Goal: Task Accomplishment & Management: Use online tool/utility

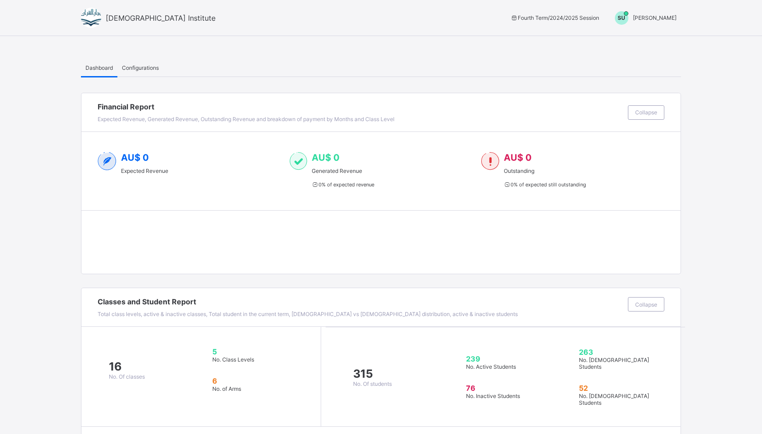
click at [660, 14] on span "[PERSON_NAME]" at bounding box center [655, 17] width 44 height 7
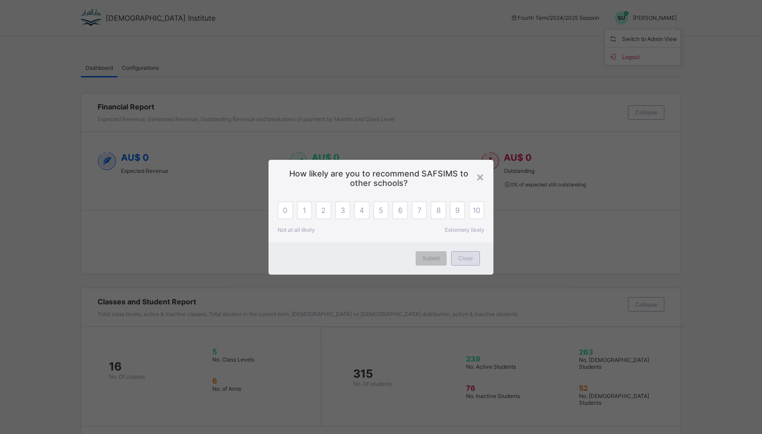
click at [464, 262] on div "Close" at bounding box center [465, 258] width 29 height 14
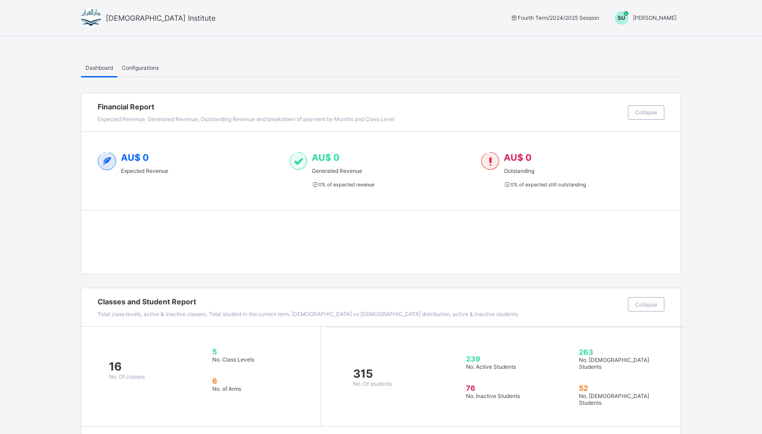
click at [652, 18] on span "[PERSON_NAME]" at bounding box center [655, 17] width 44 height 7
click at [641, 41] on span "Switch to Admin View" at bounding box center [643, 38] width 68 height 10
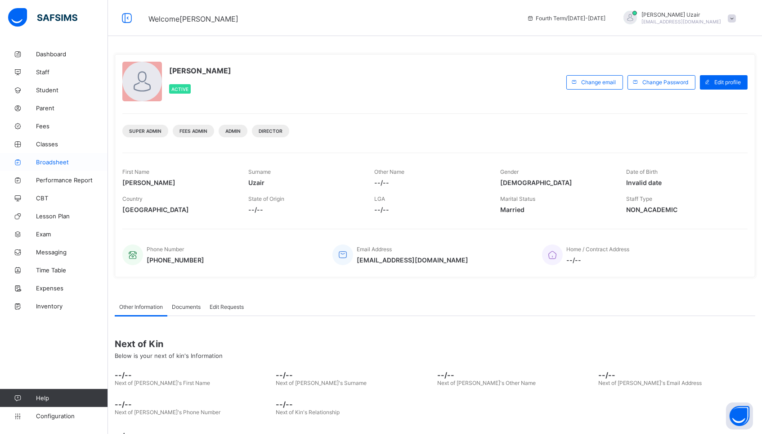
click at [51, 159] on span "Broadsheet" at bounding box center [72, 161] width 72 height 7
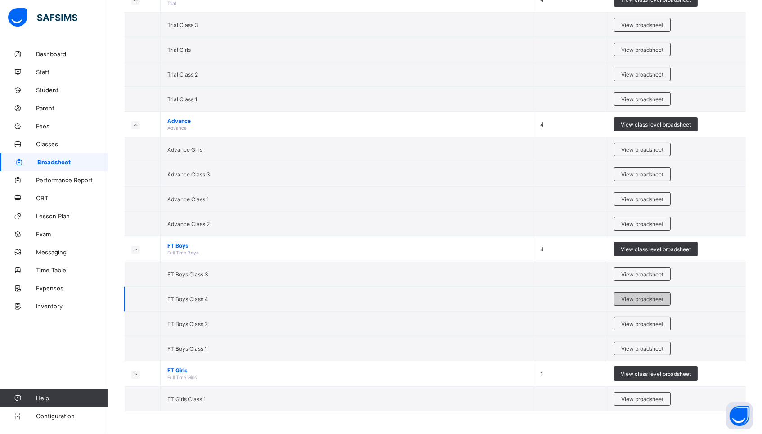
scroll to position [220, 0]
click at [659, 274] on span "View broadsheet" at bounding box center [642, 274] width 42 height 7
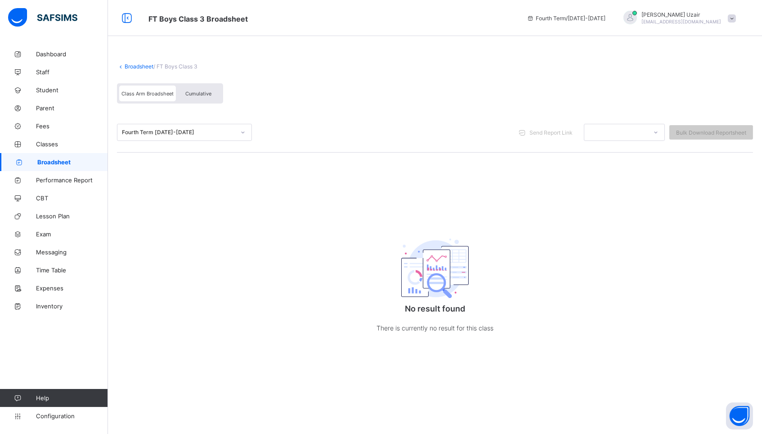
click at [236, 129] on div at bounding box center [242, 132] width 15 height 14
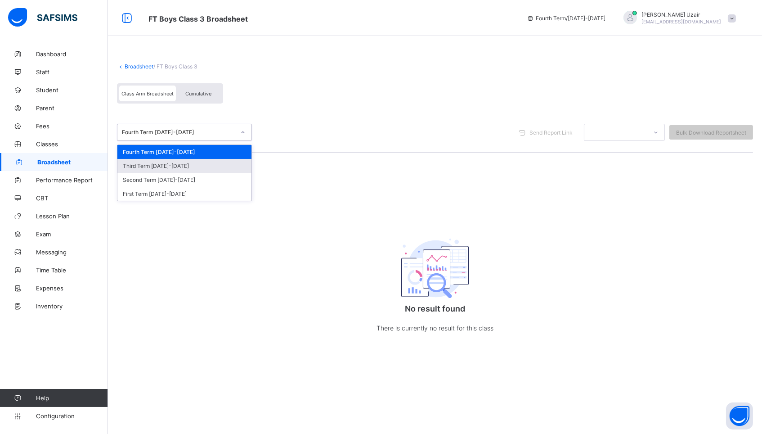
click at [199, 167] on div "Third Term [DATE]-[DATE]" at bounding box center [184, 166] width 134 height 14
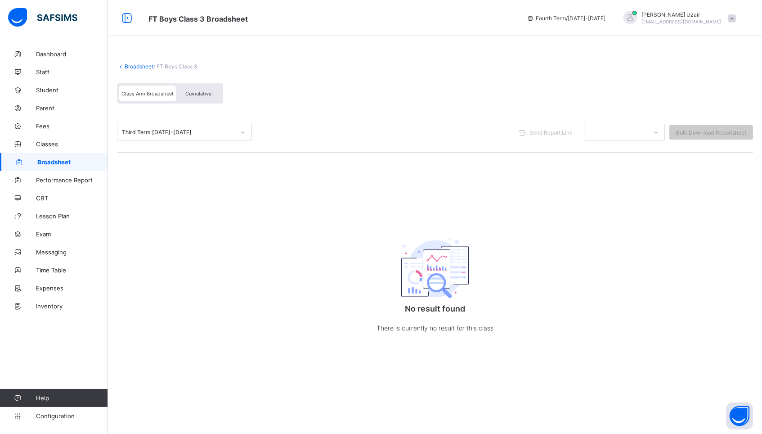
click at [201, 95] on span "Cumulative" at bounding box center [198, 93] width 26 height 6
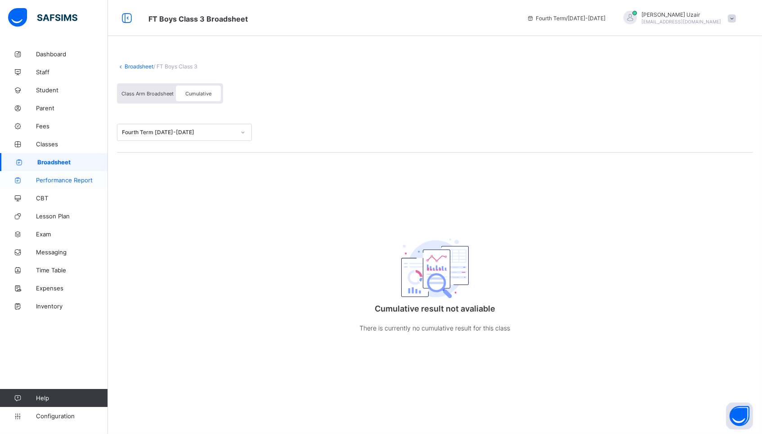
click at [73, 178] on span "Performance Report" at bounding box center [72, 179] width 72 height 7
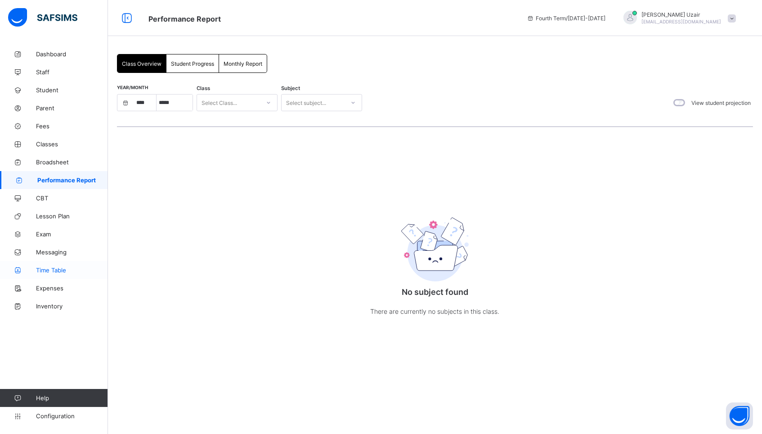
select select "****"
select select "*"
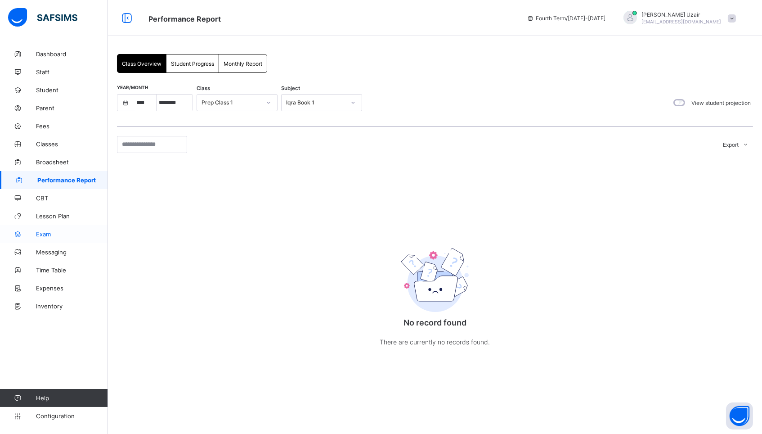
click at [44, 233] on span "Exam" at bounding box center [72, 233] width 72 height 7
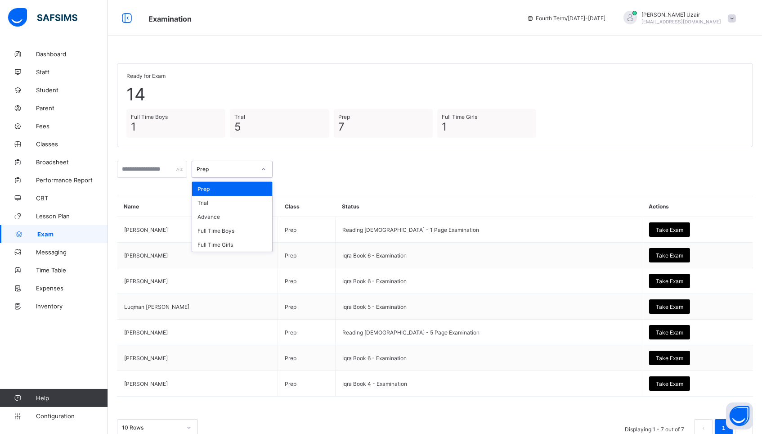
click at [263, 167] on div at bounding box center [263, 169] width 15 height 14
click at [250, 228] on div "Full Time Boys" at bounding box center [232, 231] width 80 height 14
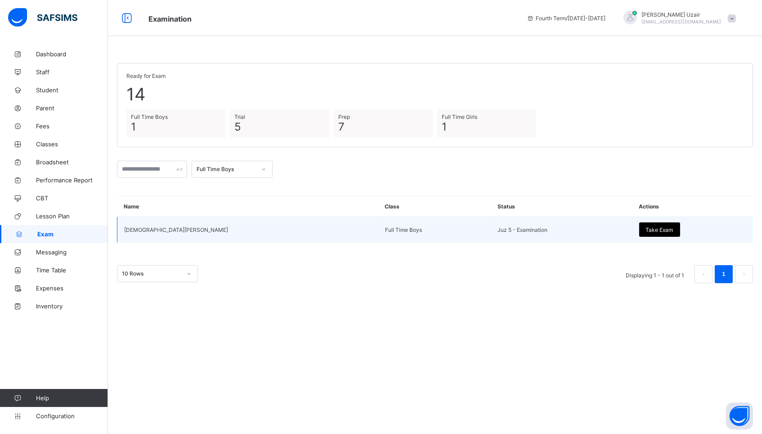
click at [646, 229] on span "Take Exam" at bounding box center [659, 229] width 27 height 7
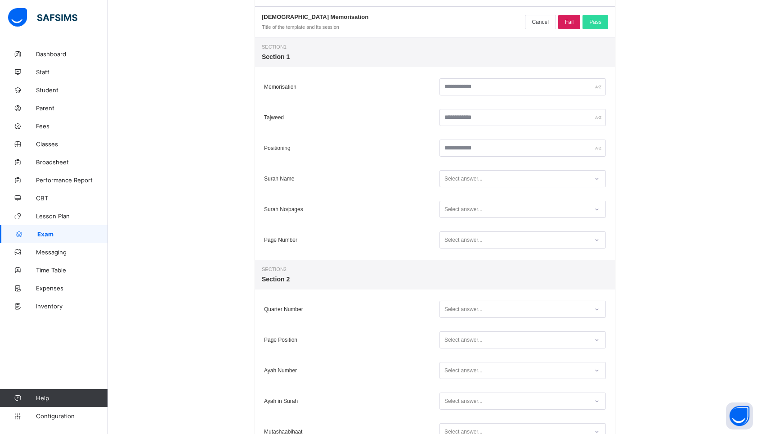
scroll to position [134, 0]
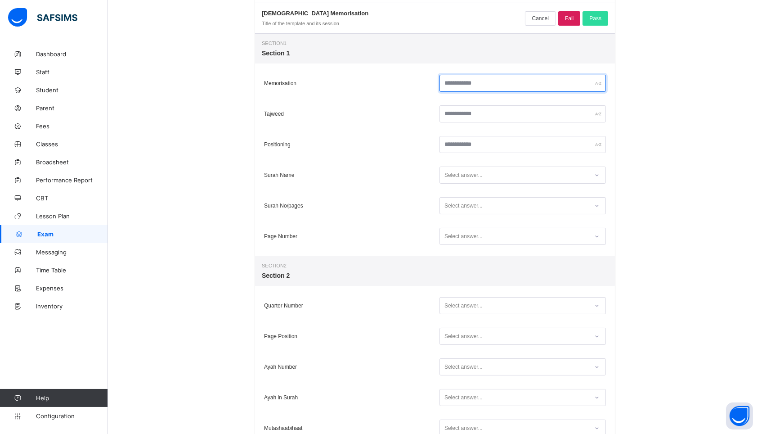
click at [504, 88] on input "text" at bounding box center [523, 83] width 166 height 17
type input "**"
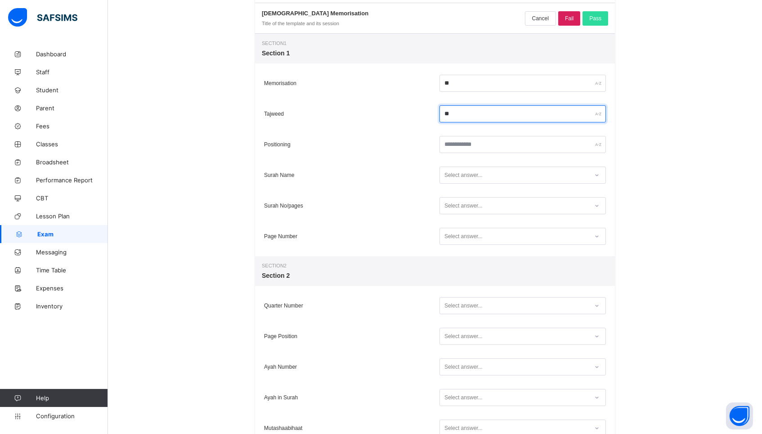
type input "**"
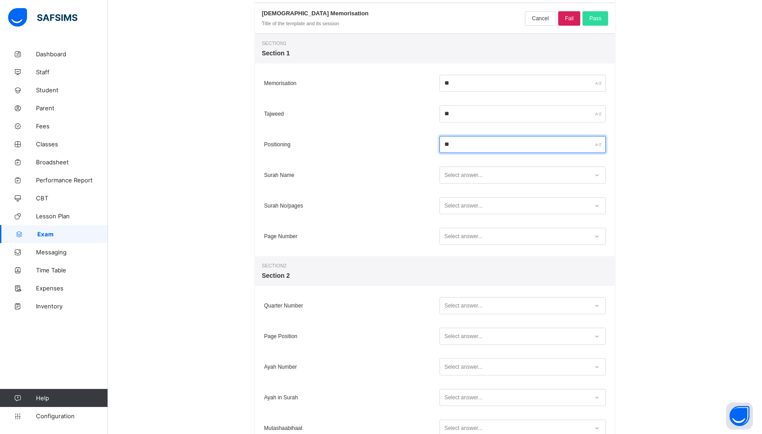
type input "**"
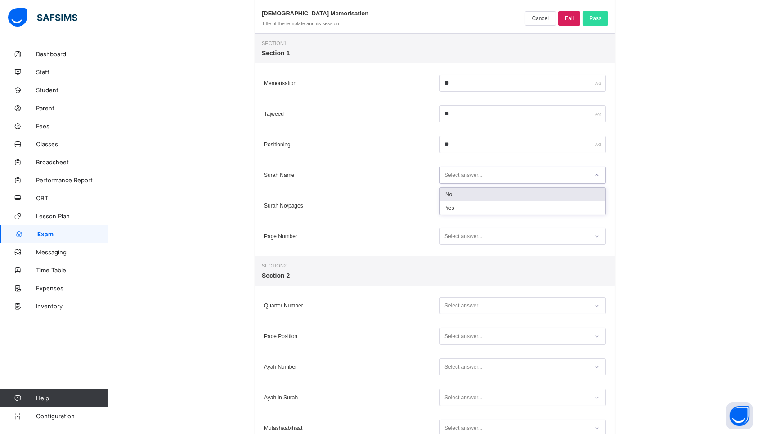
click at [569, 172] on div "Select answer..." at bounding box center [514, 175] width 148 height 12
click at [513, 204] on div "Yes" at bounding box center [523, 207] width 166 height 13
click at [499, 205] on div "Select answer..." at bounding box center [514, 206] width 148 height 12
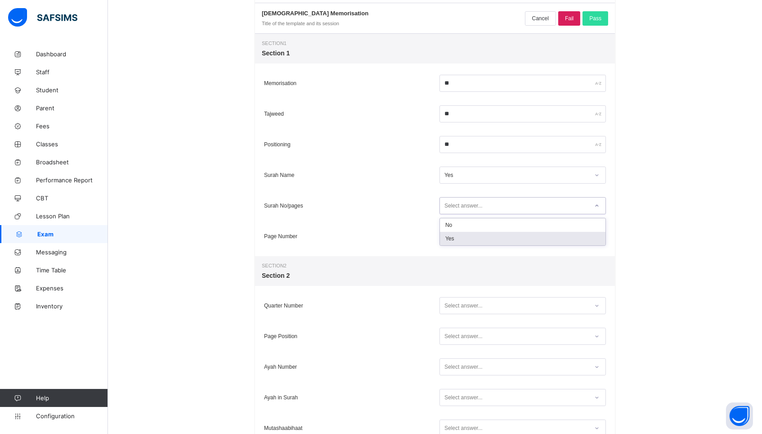
click at [487, 237] on div "Yes" at bounding box center [523, 238] width 166 height 13
click at [487, 237] on div "Select answer..." at bounding box center [514, 236] width 148 height 12
click at [483, 266] on div "Yes" at bounding box center [523, 268] width 166 height 13
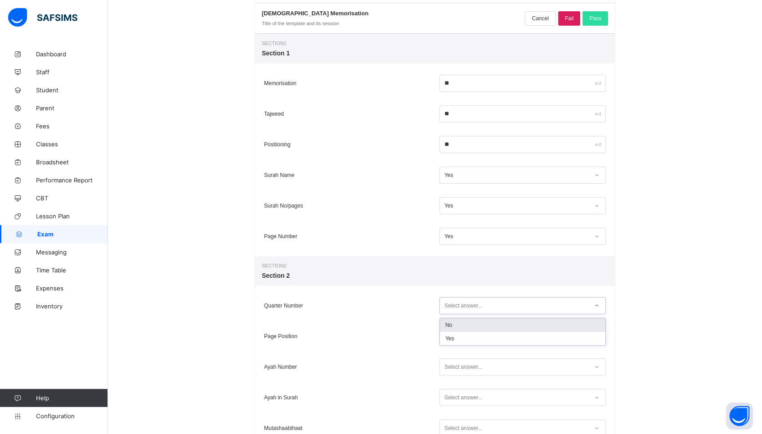
click at [467, 302] on div "Select answer..." at bounding box center [464, 305] width 38 height 17
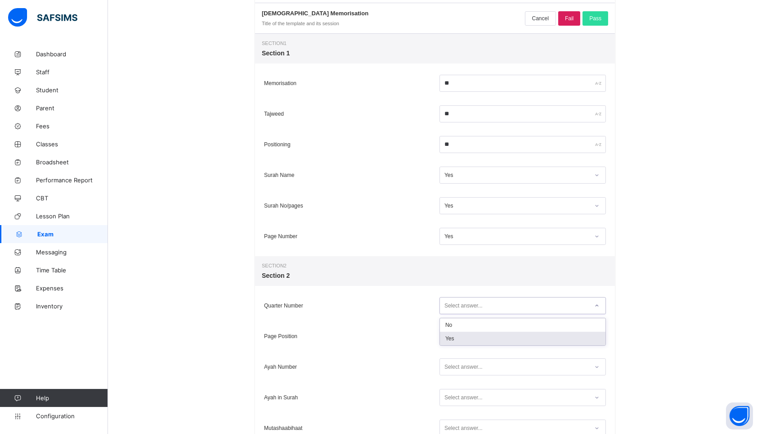
click at [463, 340] on div "Yes" at bounding box center [523, 338] width 166 height 13
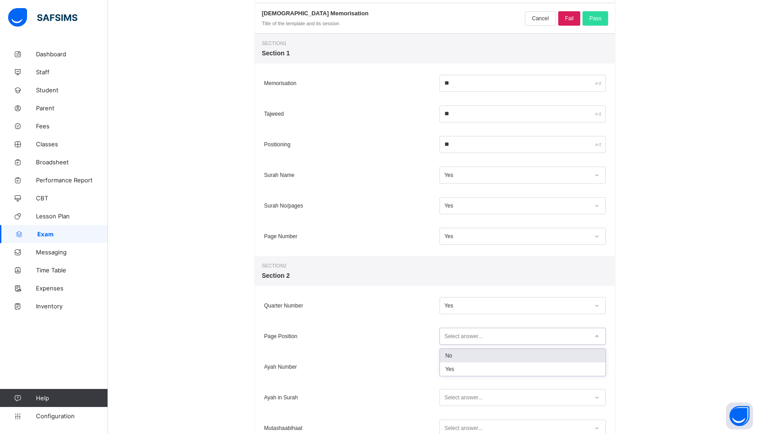
click at [460, 344] on div "Select answer..." at bounding box center [523, 336] width 166 height 17
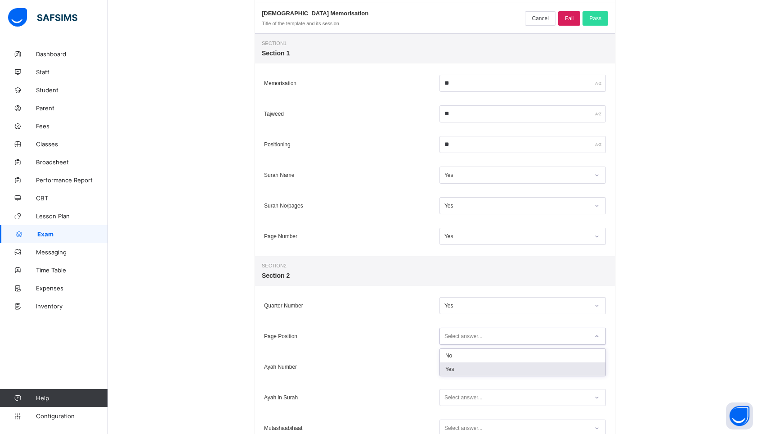
click at [458, 368] on div "Yes" at bounding box center [523, 368] width 166 height 13
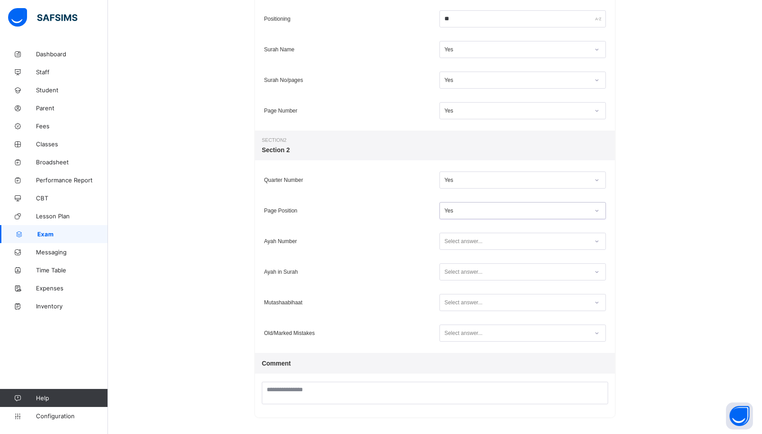
scroll to position [258, 0]
click at [452, 247] on div "Select answer..." at bounding box center [464, 242] width 38 height 17
click at [451, 266] on div "No" at bounding box center [523, 261] width 166 height 13
click at [453, 279] on div "Select answer..." at bounding box center [523, 272] width 166 height 17
click at [449, 307] on div "Yes" at bounding box center [523, 305] width 166 height 13
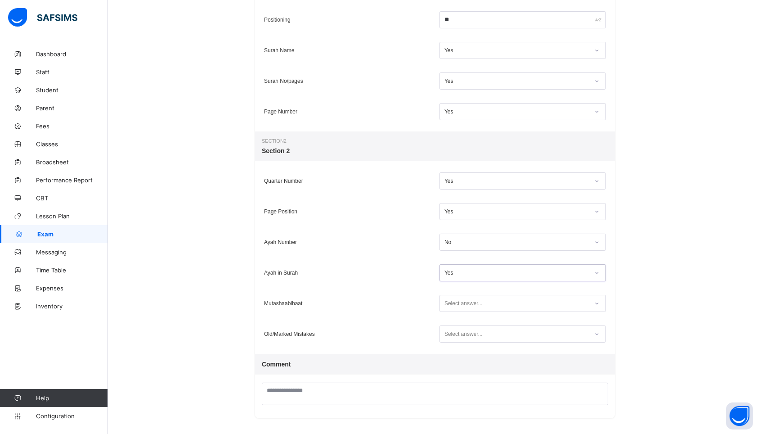
click at [449, 310] on div "Select answer..." at bounding box center [523, 303] width 166 height 17
click at [448, 336] on div "Yes" at bounding box center [523, 335] width 166 height 13
click at [448, 332] on div "Select answer..." at bounding box center [464, 333] width 38 height 17
click at [449, 369] on div "Yes" at bounding box center [523, 366] width 166 height 13
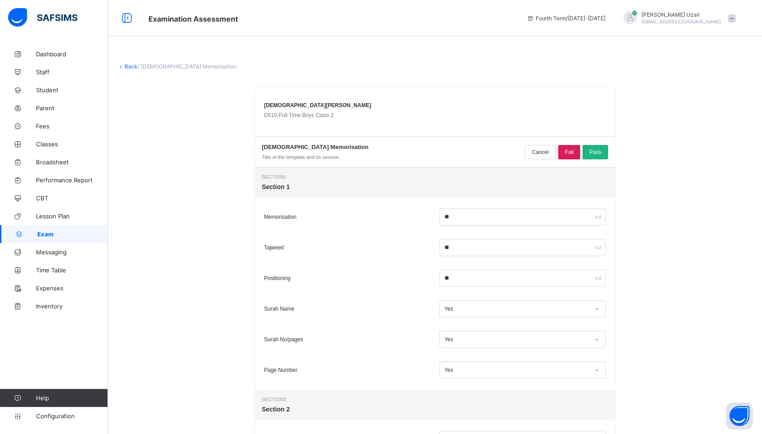
scroll to position [0, 0]
click at [602, 157] on div "Pass" at bounding box center [596, 152] width 26 height 14
